Goal: Navigation & Orientation: Find specific page/section

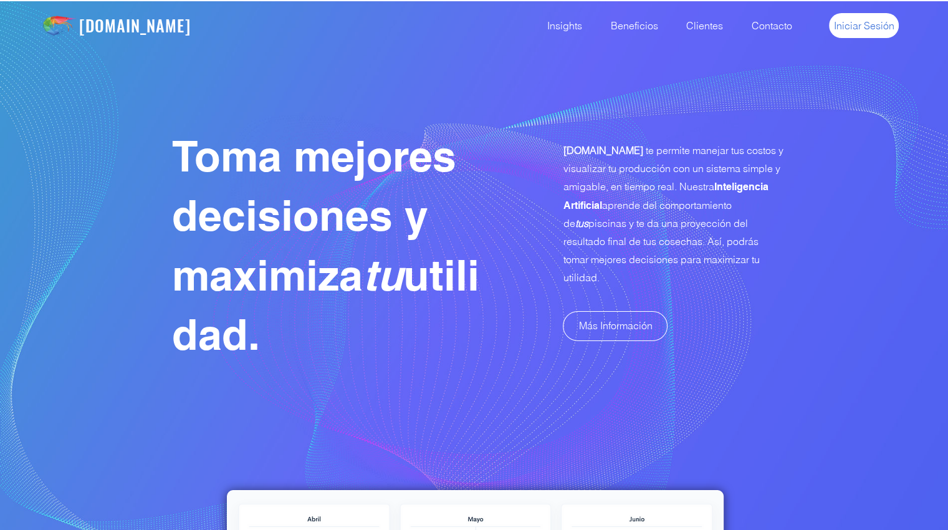
click at [862, 24] on span "Iniciar Sesión" at bounding box center [864, 26] width 60 height 14
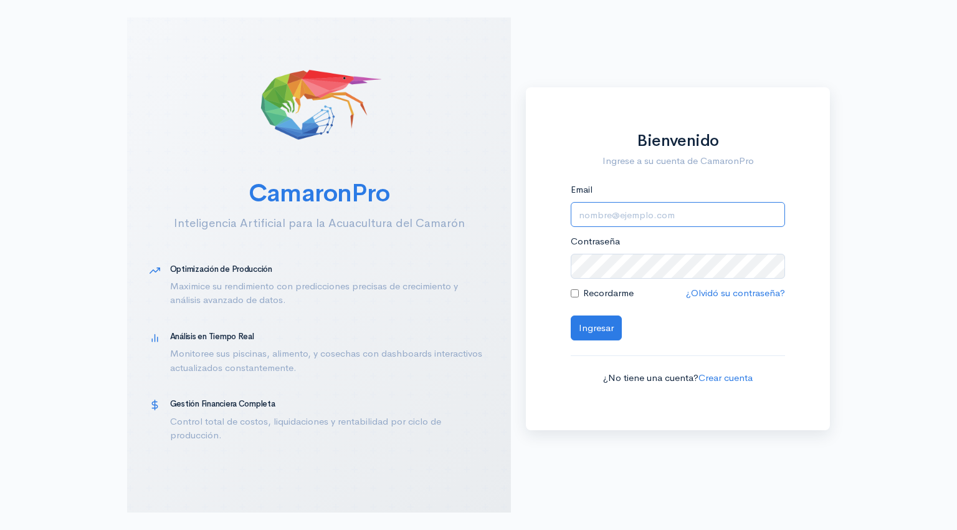
click at [635, 217] on input "Email" at bounding box center [678, 215] width 214 height 26
type input "alfonsojalil@hotmail.com"
click at [591, 340] on form "Email alfonsojalil@hotmail.com Contraseña Recordarme ¿Olvidó su contraseña? Ing…" at bounding box center [678, 284] width 214 height 203
click at [598, 336] on button "Ingresar" at bounding box center [596, 328] width 51 height 26
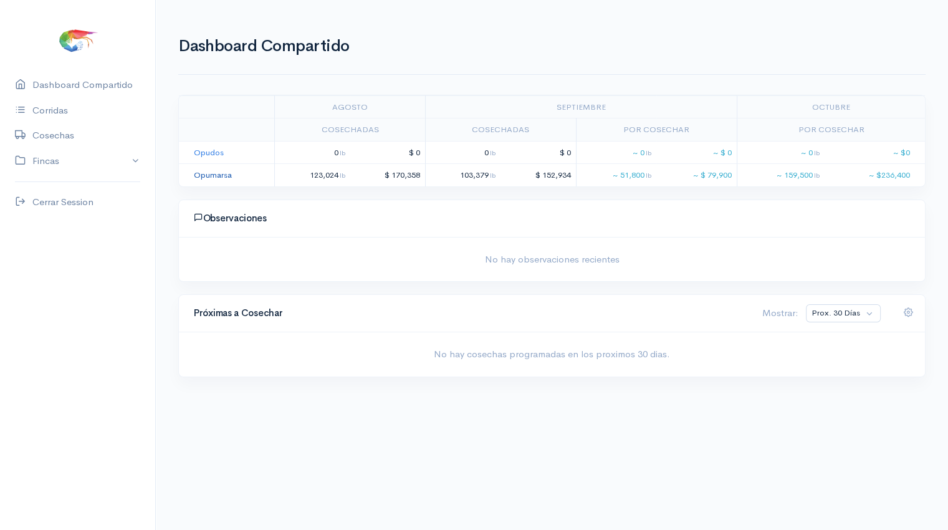
click at [202, 174] on link "Opumarsa" at bounding box center [213, 174] width 38 height 11
